Goal: Information Seeking & Learning: Learn about a topic

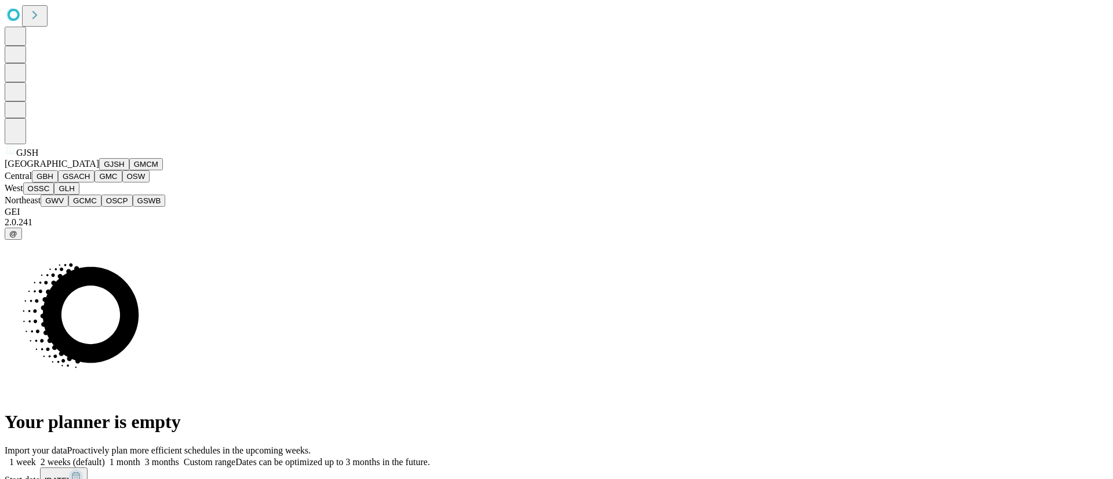
click at [58, 183] on button "GBH" at bounding box center [45, 176] width 26 height 12
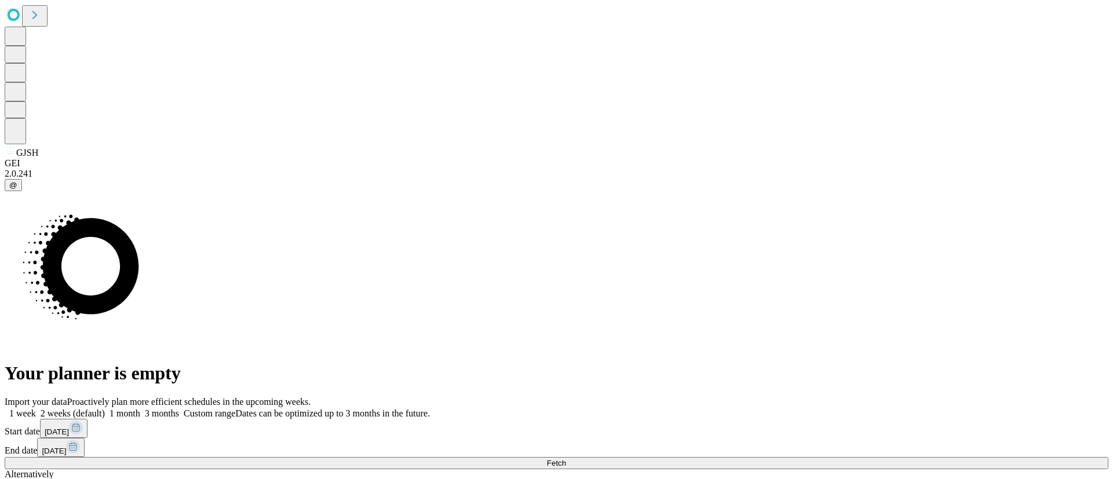
click at [566, 459] on span "Fetch" at bounding box center [556, 463] width 19 height 9
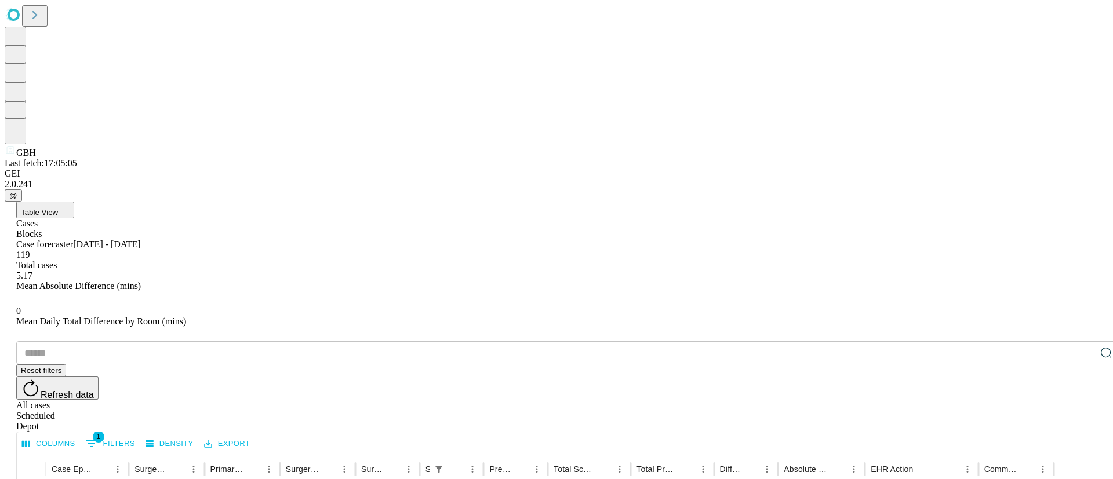
click at [74, 202] on button "Table View" at bounding box center [45, 210] width 58 height 17
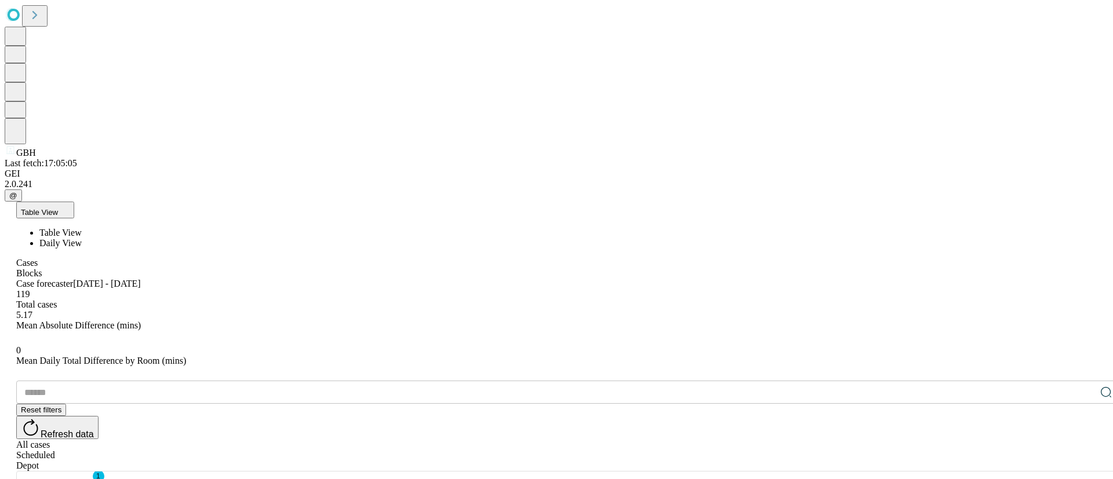
click at [82, 238] on span "Daily View" at bounding box center [60, 243] width 42 height 10
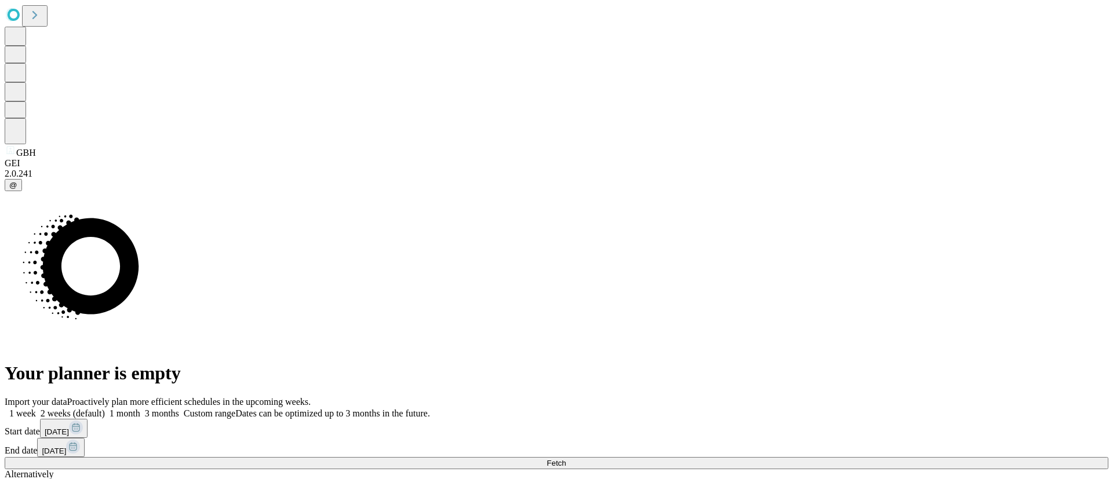
click at [566, 459] on span "Fetch" at bounding box center [556, 463] width 19 height 9
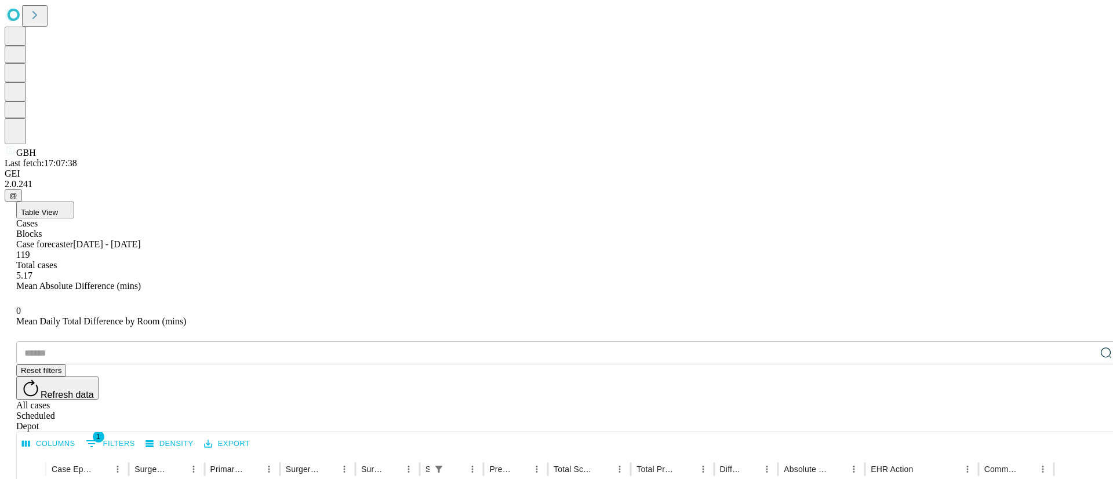
click at [74, 202] on button "Table View" at bounding box center [45, 210] width 58 height 17
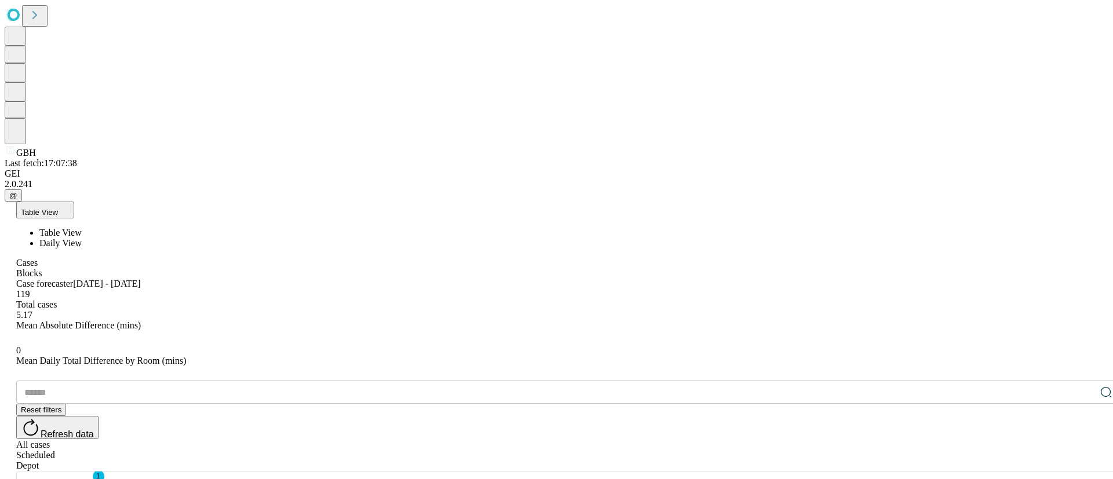
click at [82, 238] on span "Daily View" at bounding box center [60, 243] width 42 height 10
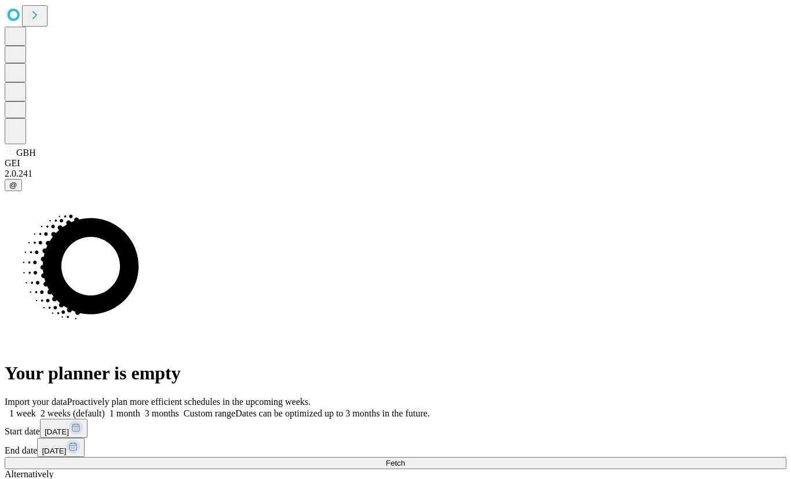
click at [703, 397] on div "Import your data Proactively plan more efficient schedules in the upcoming week…" at bounding box center [396, 456] width 782 height 118
click at [703, 457] on button "Fetch" at bounding box center [396, 463] width 782 height 12
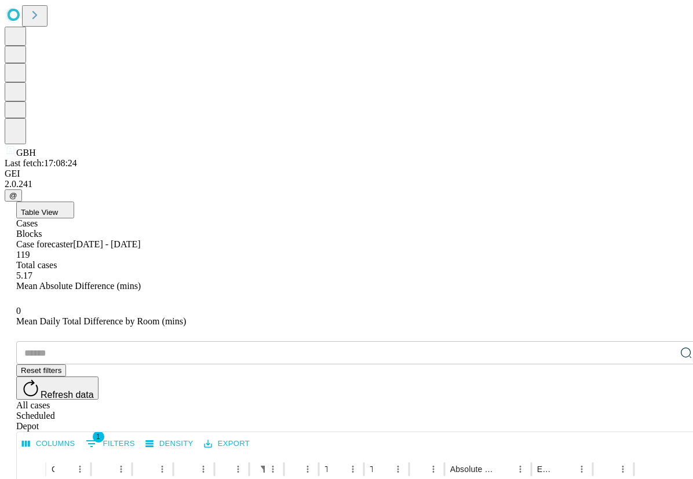
click at [74, 202] on button "Table View" at bounding box center [45, 210] width 58 height 17
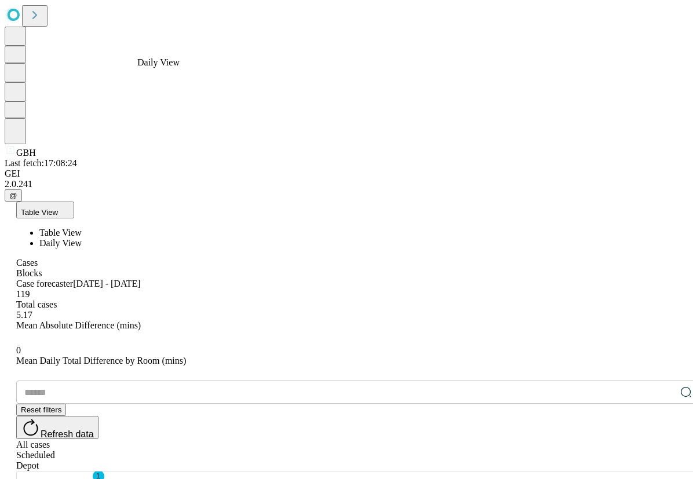
click at [82, 238] on span "Daily View" at bounding box center [60, 243] width 42 height 10
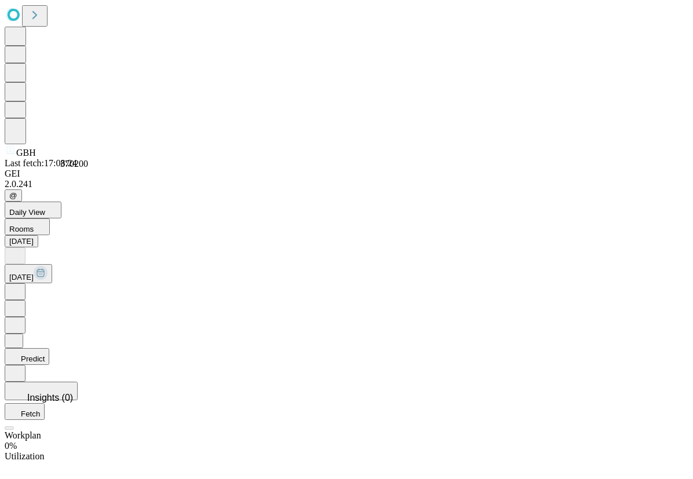
click at [71, 159] on div "370200" at bounding box center [74, 164] width 28 height 10
click at [70, 159] on div "370200" at bounding box center [74, 164] width 28 height 10
click at [66, 159] on div "370200" at bounding box center [74, 164] width 28 height 10
click at [68, 159] on div "370200" at bounding box center [74, 164] width 28 height 10
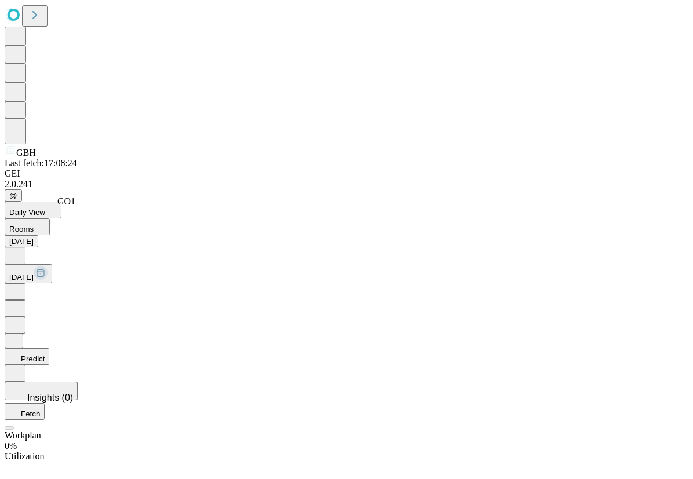
copy span "GO1"
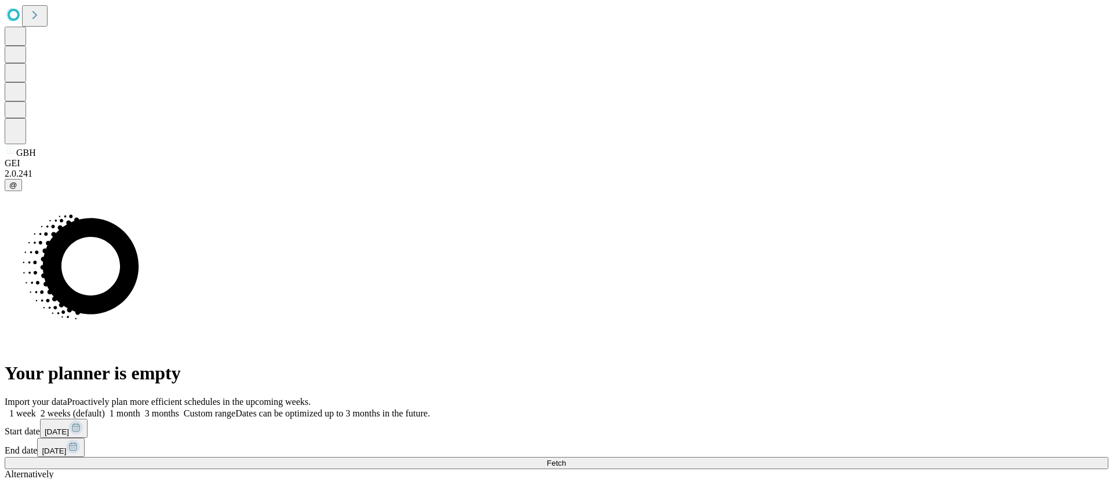
click at [911, 457] on button "Fetch" at bounding box center [557, 463] width 1104 height 12
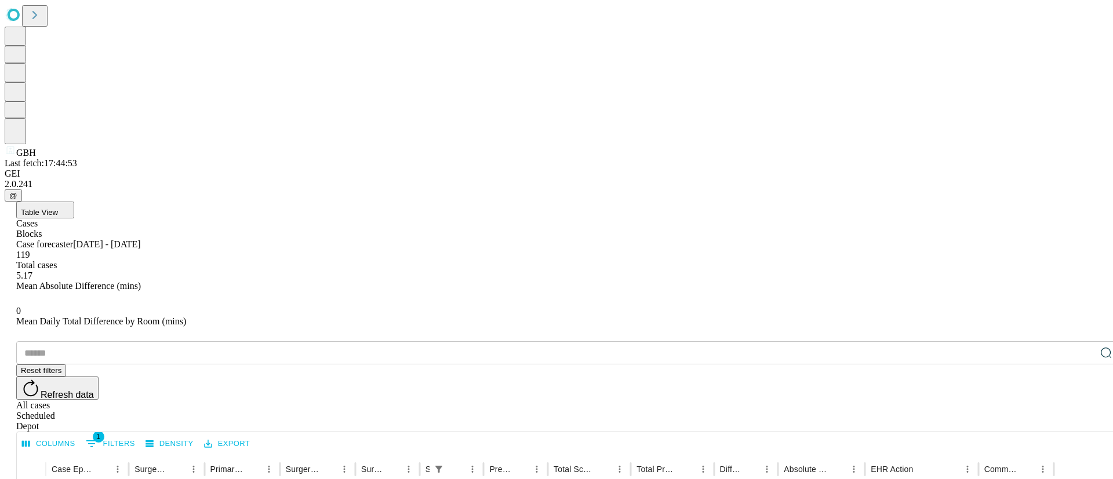
click at [74, 202] on button "Table View" at bounding box center [45, 210] width 58 height 17
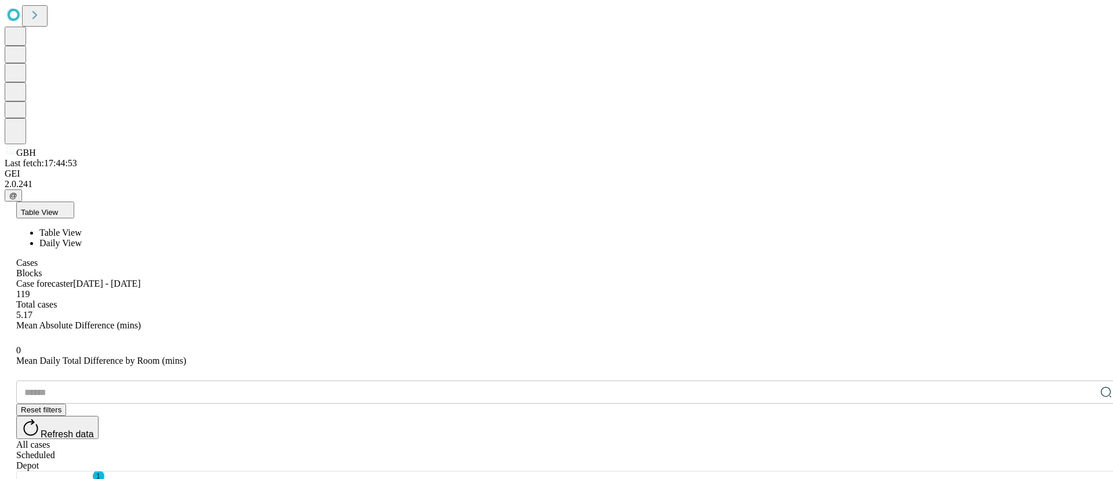
click at [122, 238] on li "Daily View" at bounding box center [579, 243] width 1080 height 10
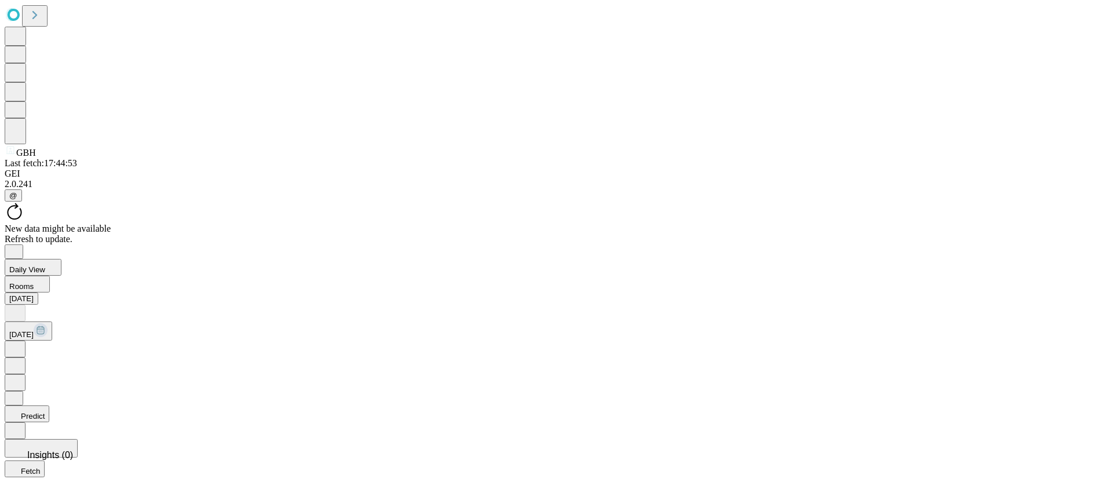
click at [21, 343] on icon at bounding box center [15, 349] width 12 height 12
